Goal: Find contact information: Find contact information

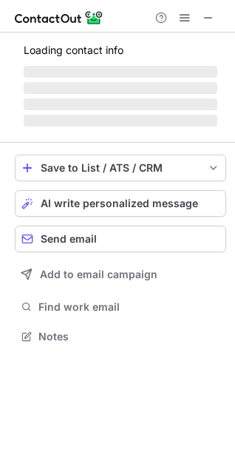
scroll to position [345, 235]
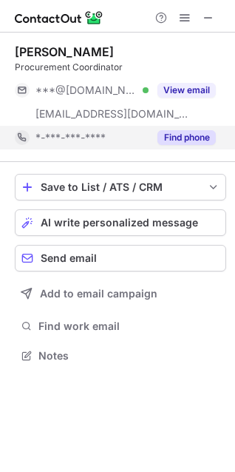
click at [174, 137] on button "Find phone" at bounding box center [186, 137] width 58 height 15
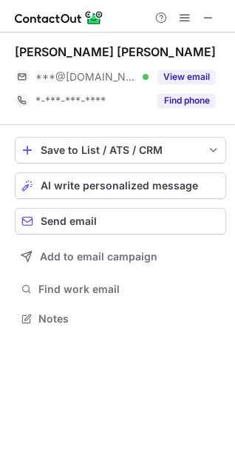
scroll to position [308, 235]
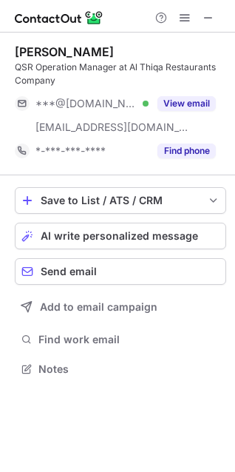
scroll to position [359, 235]
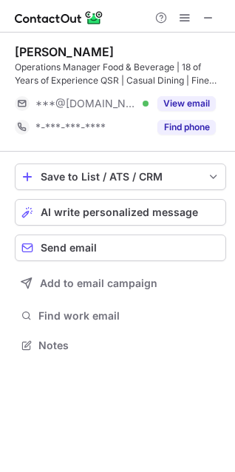
scroll to position [335, 235]
click at [202, 123] on button "Find phone" at bounding box center [186, 127] width 58 height 15
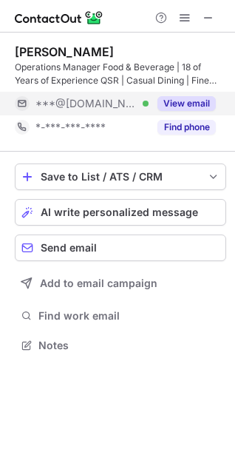
click at [149, 123] on div "*-***-***-****" at bounding box center [91, 127] width 113 height 13
click at [180, 103] on button "View email" at bounding box center [186, 103] width 58 height 15
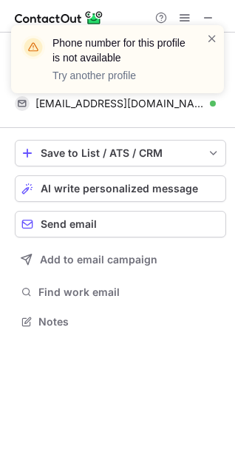
scroll to position [311, 235]
